Goal: Information Seeking & Learning: Find specific fact

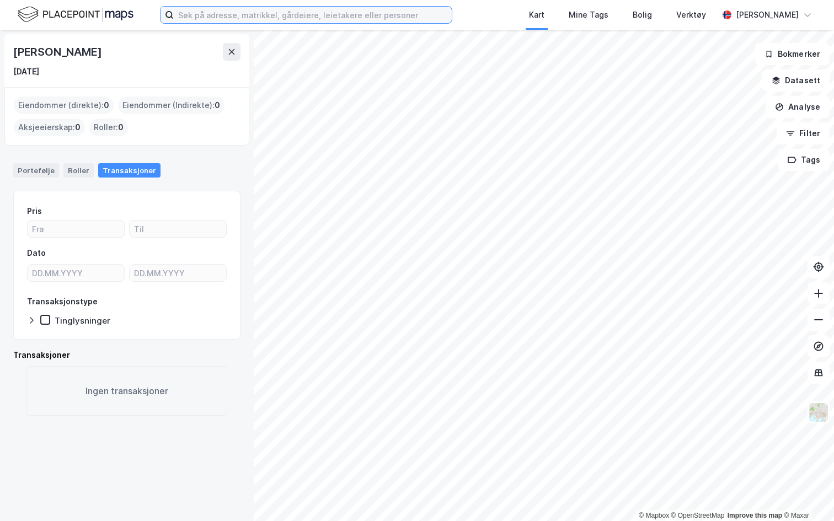
click at [255, 7] on input at bounding box center [313, 15] width 278 height 17
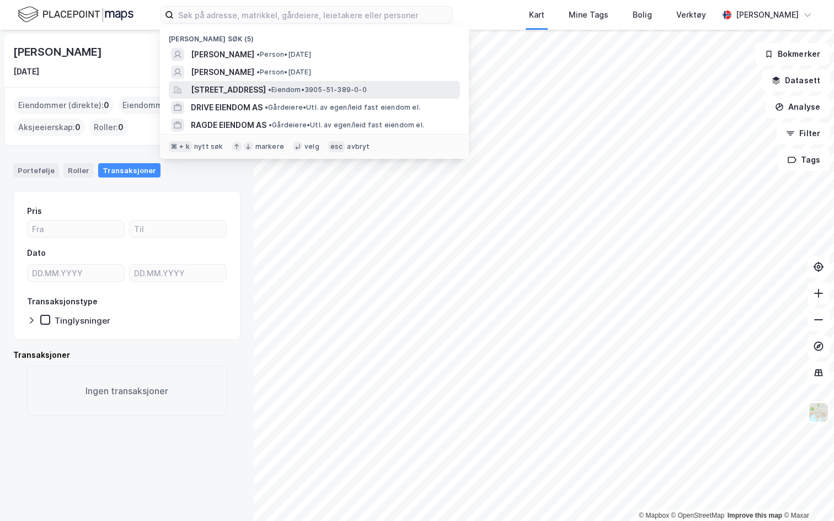
click at [239, 87] on span "Åslyveien 15, 3170, SEM, TØNSBERG" at bounding box center [228, 89] width 75 height 13
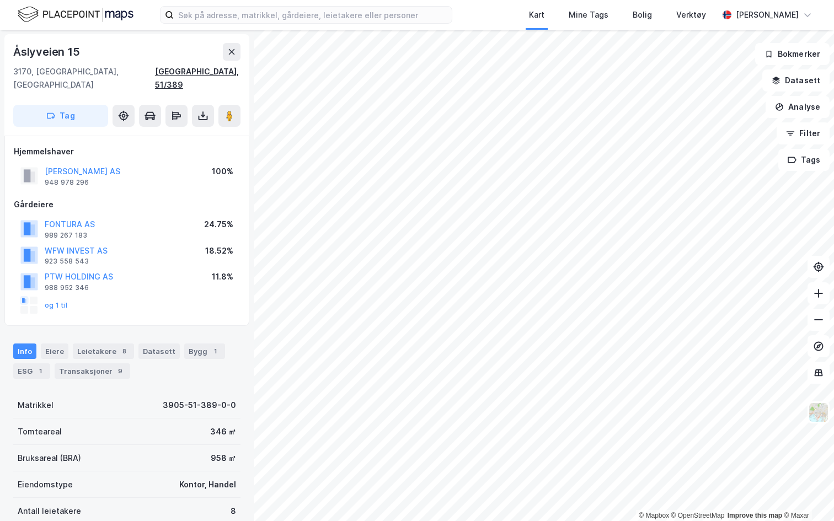
click at [209, 72] on div "Tønsberg, 51/389" at bounding box center [198, 78] width 86 height 26
click at [765, 3] on div "Kart Mine Tags Bolig Verktøy Andreas Vestadmin" at bounding box center [417, 15] width 834 height 30
click at [763, 23] on div "[PERSON_NAME]" at bounding box center [767, 15] width 98 height 22
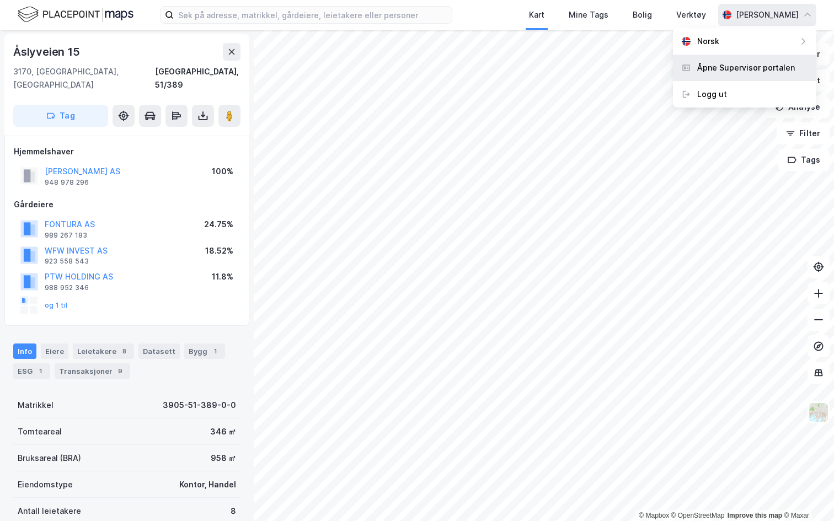
click at [731, 72] on div "Åpne Supervisor portalen" at bounding box center [746, 67] width 98 height 13
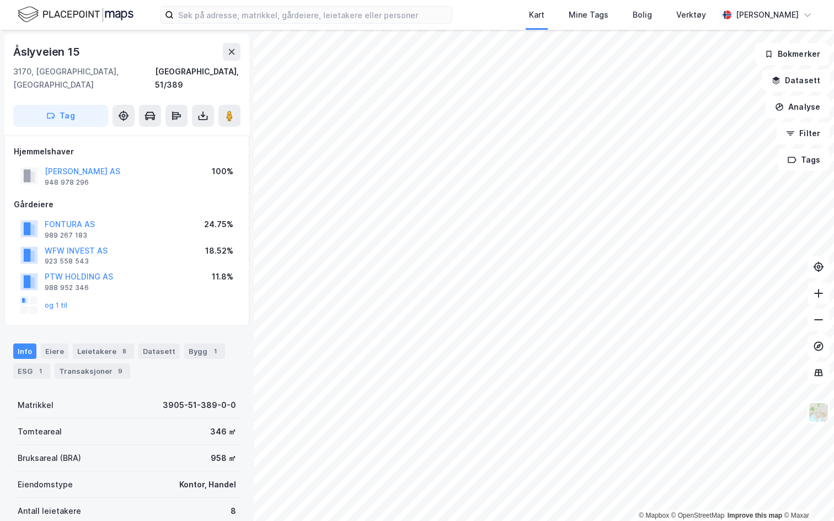
click at [110, 9] on img at bounding box center [76, 14] width 116 height 19
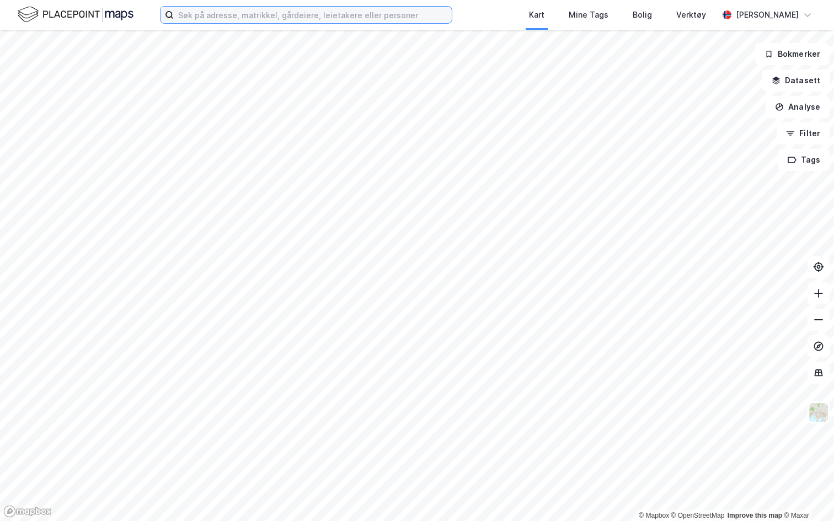
click at [243, 23] on label at bounding box center [306, 15] width 292 height 18
click at [243, 23] on input at bounding box center [313, 15] width 278 height 17
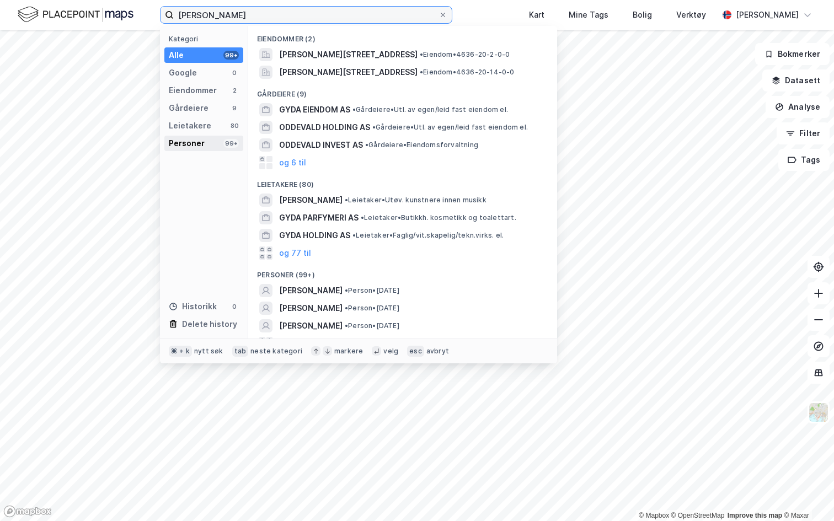
type input "gyda oddekalv"
click at [199, 138] on div "Personer" at bounding box center [187, 143] width 36 height 13
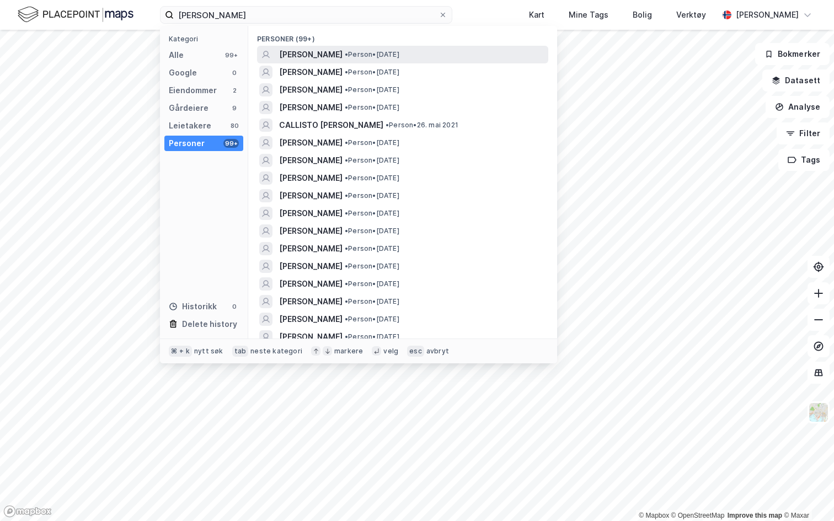
click at [305, 55] on span "GYDA ULRIKE LØKEN SIRSETH ODDEKALV" at bounding box center [310, 54] width 63 height 13
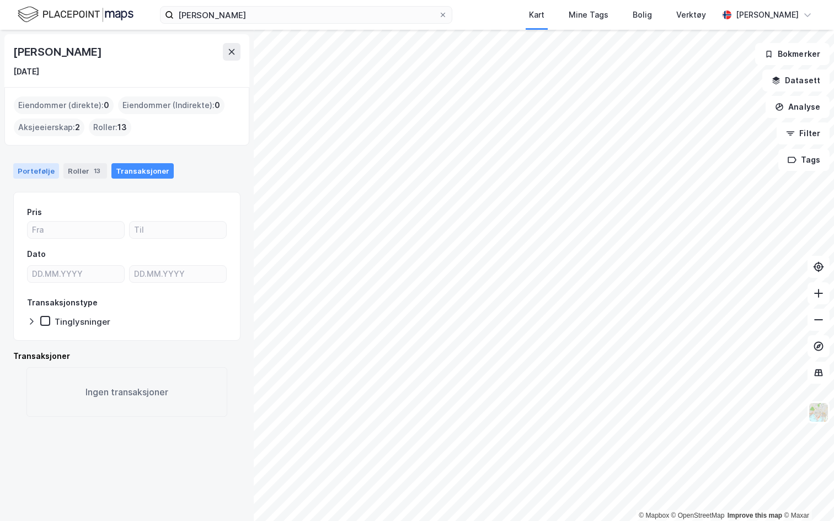
click at [47, 172] on div "Portefølje" at bounding box center [36, 170] width 46 height 15
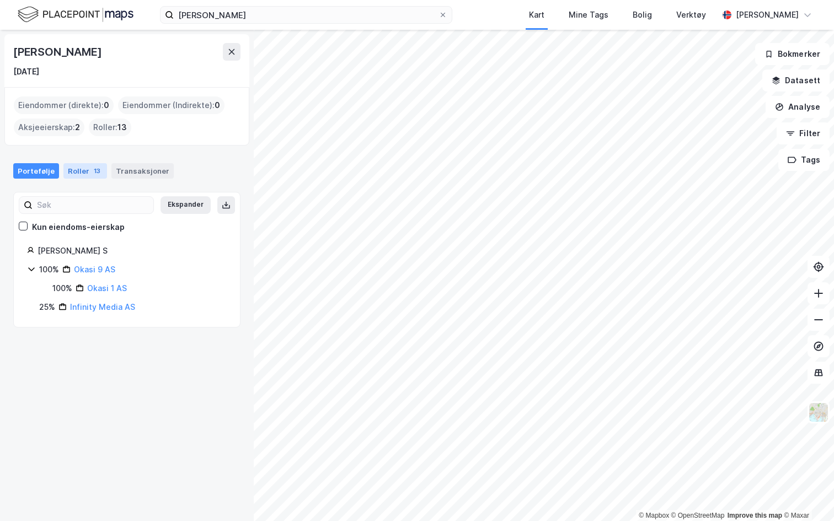
click at [92, 174] on div "13" at bounding box center [97, 171] width 11 height 11
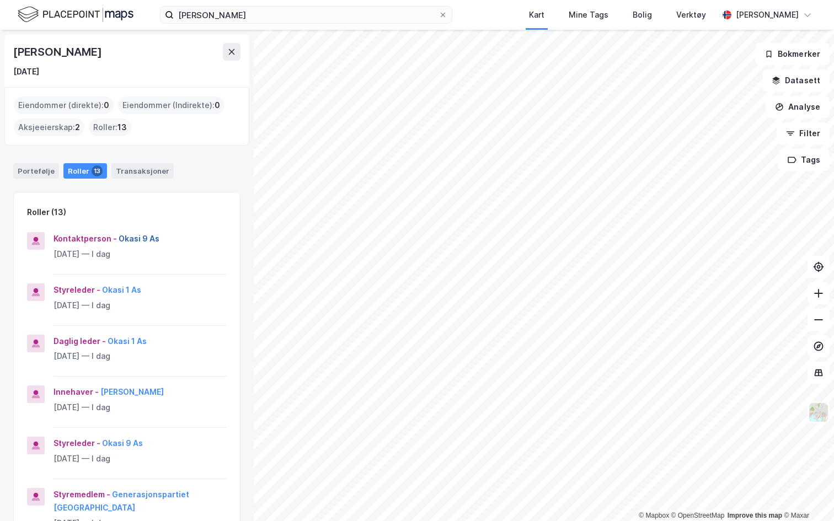
click at [0, 0] on button "Okasi 9 As" at bounding box center [0, 0] width 0 height 0
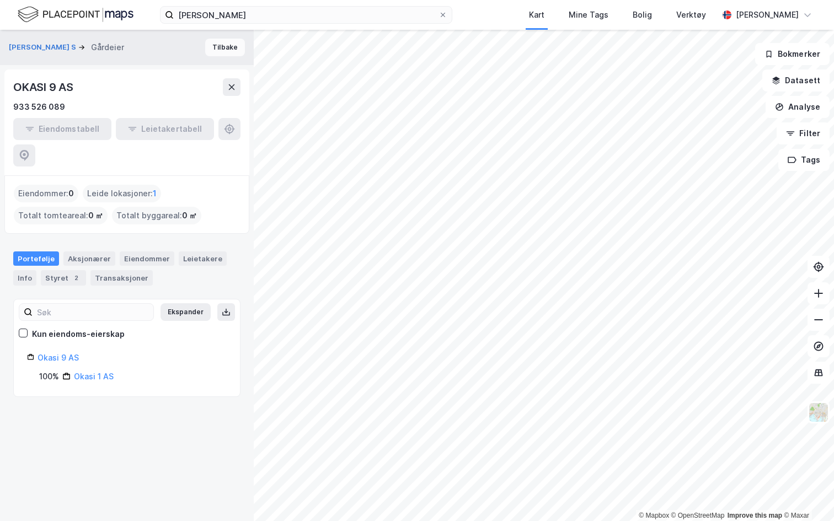
click at [229, 49] on button "Tilbake" at bounding box center [225, 48] width 40 height 18
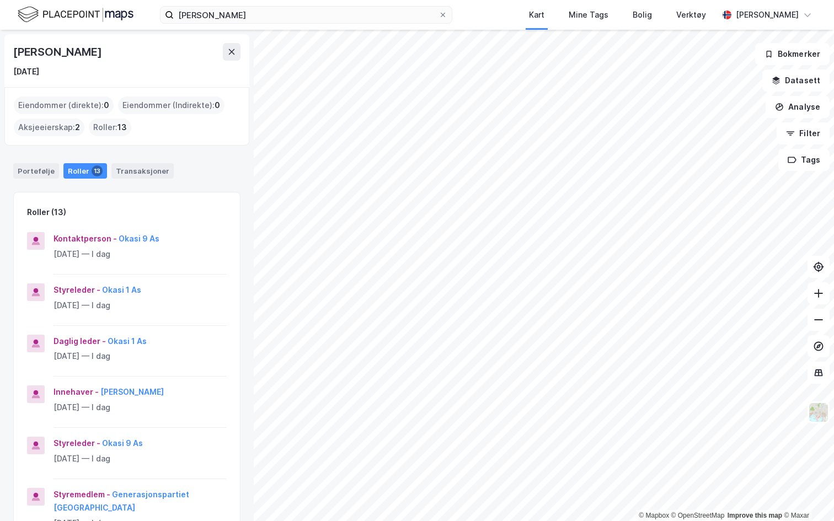
click at [69, 11] on img at bounding box center [76, 14] width 116 height 19
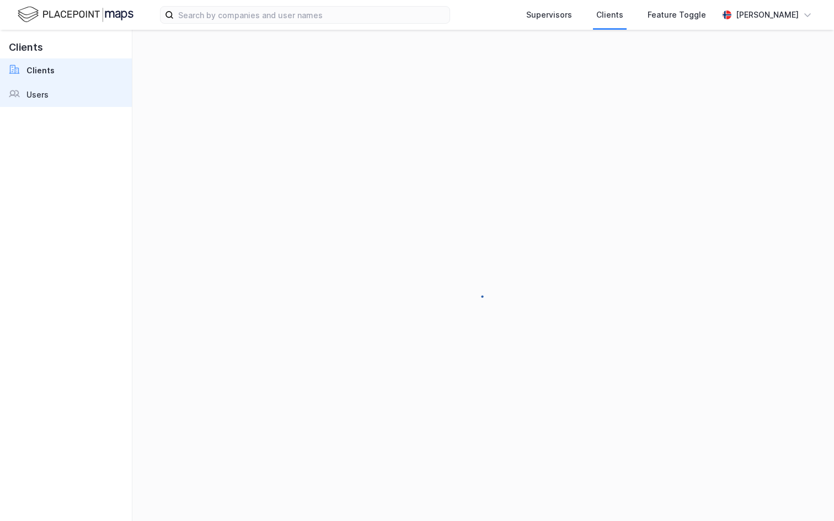
click at [46, 97] on div "Users" at bounding box center [37, 94] width 22 height 13
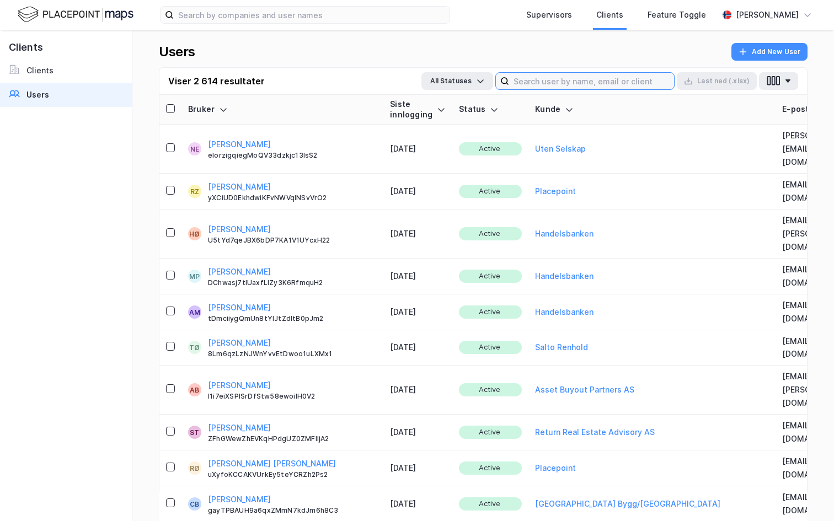
click at [536, 83] on input at bounding box center [591, 81] width 165 height 17
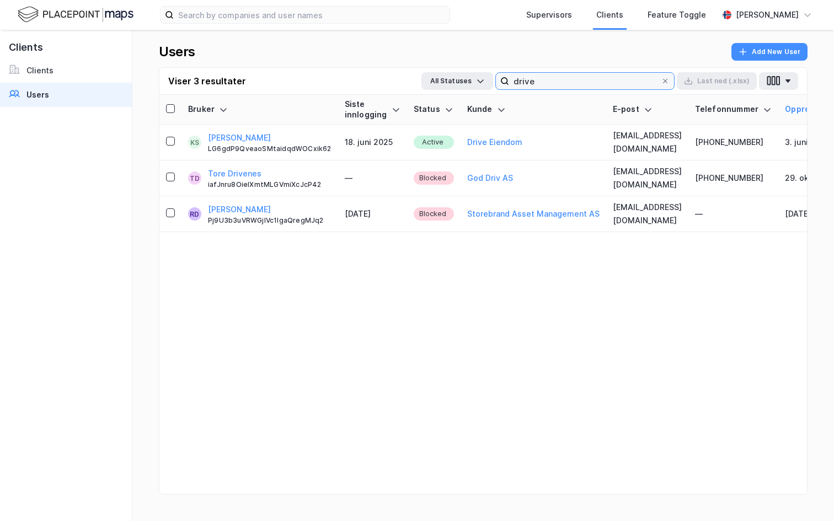
click at [534, 73] on input "drive" at bounding box center [585, 81] width 152 height 17
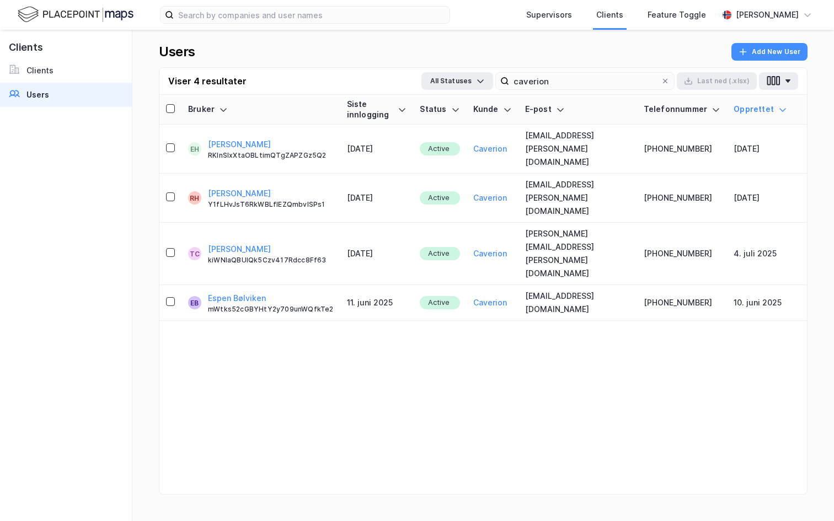
click at [592, 94] on div "Viser 4 resultater All Statuses caverion Last [PERSON_NAME] (.xlsx)" at bounding box center [483, 81] width 648 height 27
click at [588, 86] on input "caverion" at bounding box center [585, 81] width 152 height 17
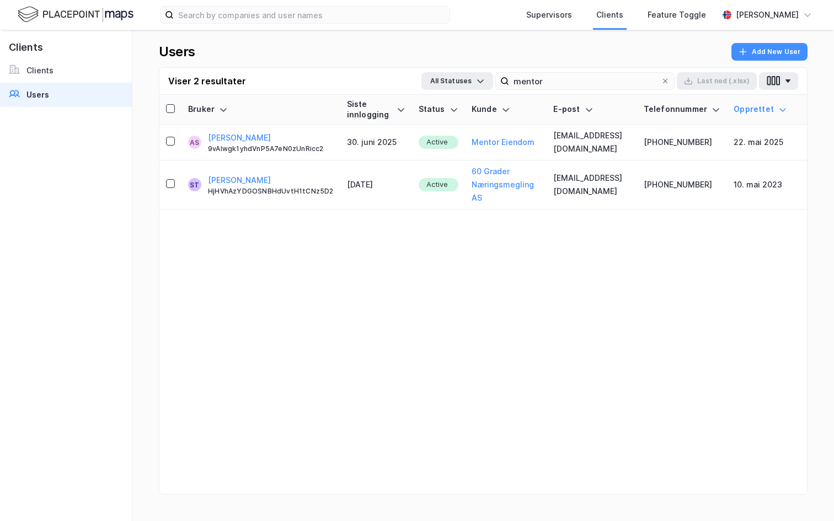
click at [588, 90] on div "Viser 2 resultater All Statuses mentor Last [PERSON_NAME] (.xlsx)" at bounding box center [483, 81] width 648 height 27
click at [587, 85] on input "mentor" at bounding box center [585, 81] width 152 height 17
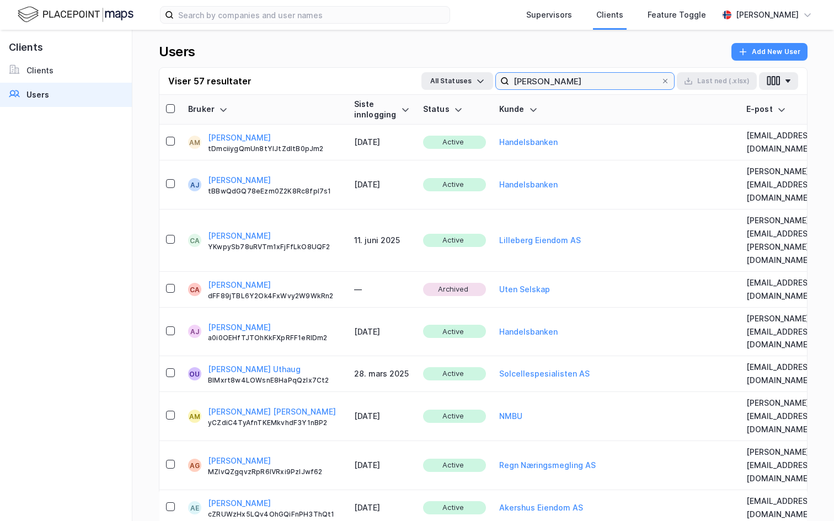
click at [539, 80] on input "[PERSON_NAME]" at bounding box center [585, 81] width 152 height 17
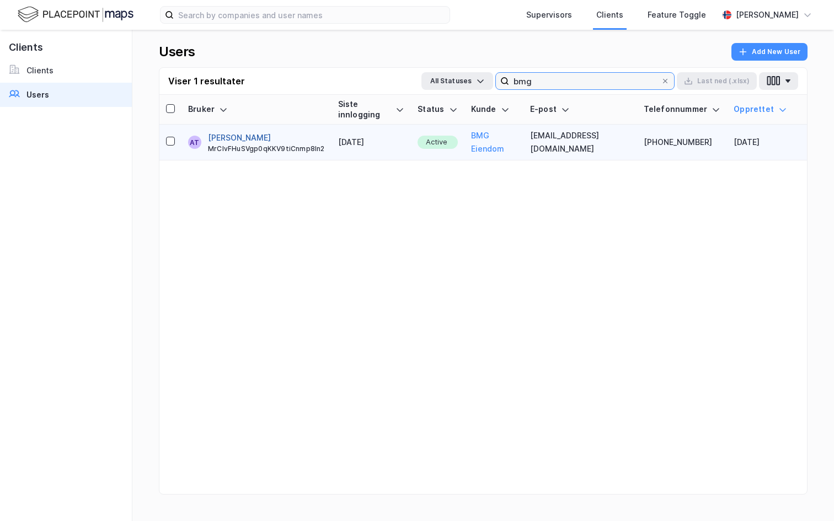
type input "bmg"
click at [260, 131] on button "[PERSON_NAME]" at bounding box center [239, 137] width 63 height 13
